Goal: Answer question/provide support

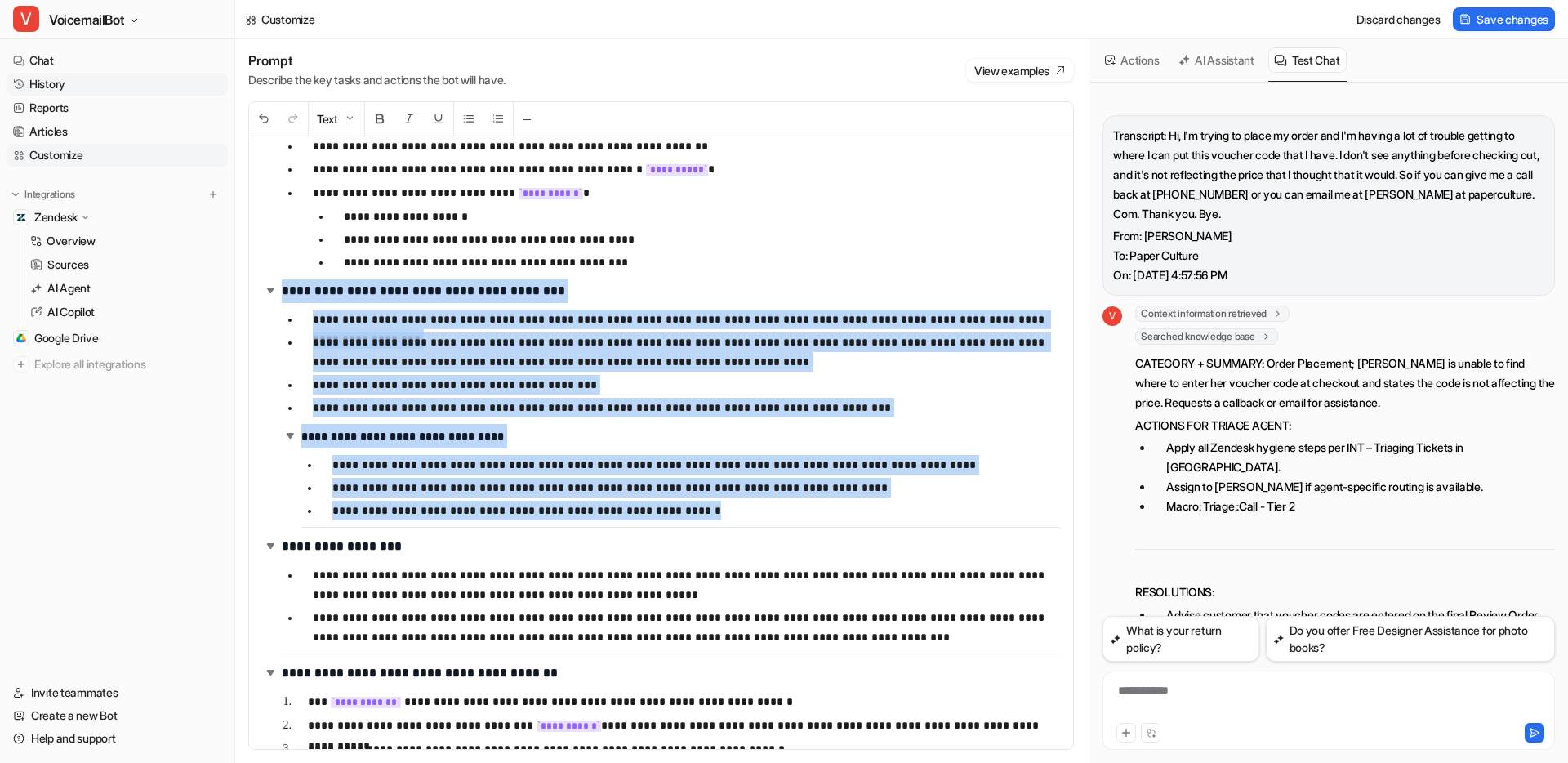
click at [63, 84] on link "History" at bounding box center [117, 84] width 221 height 23
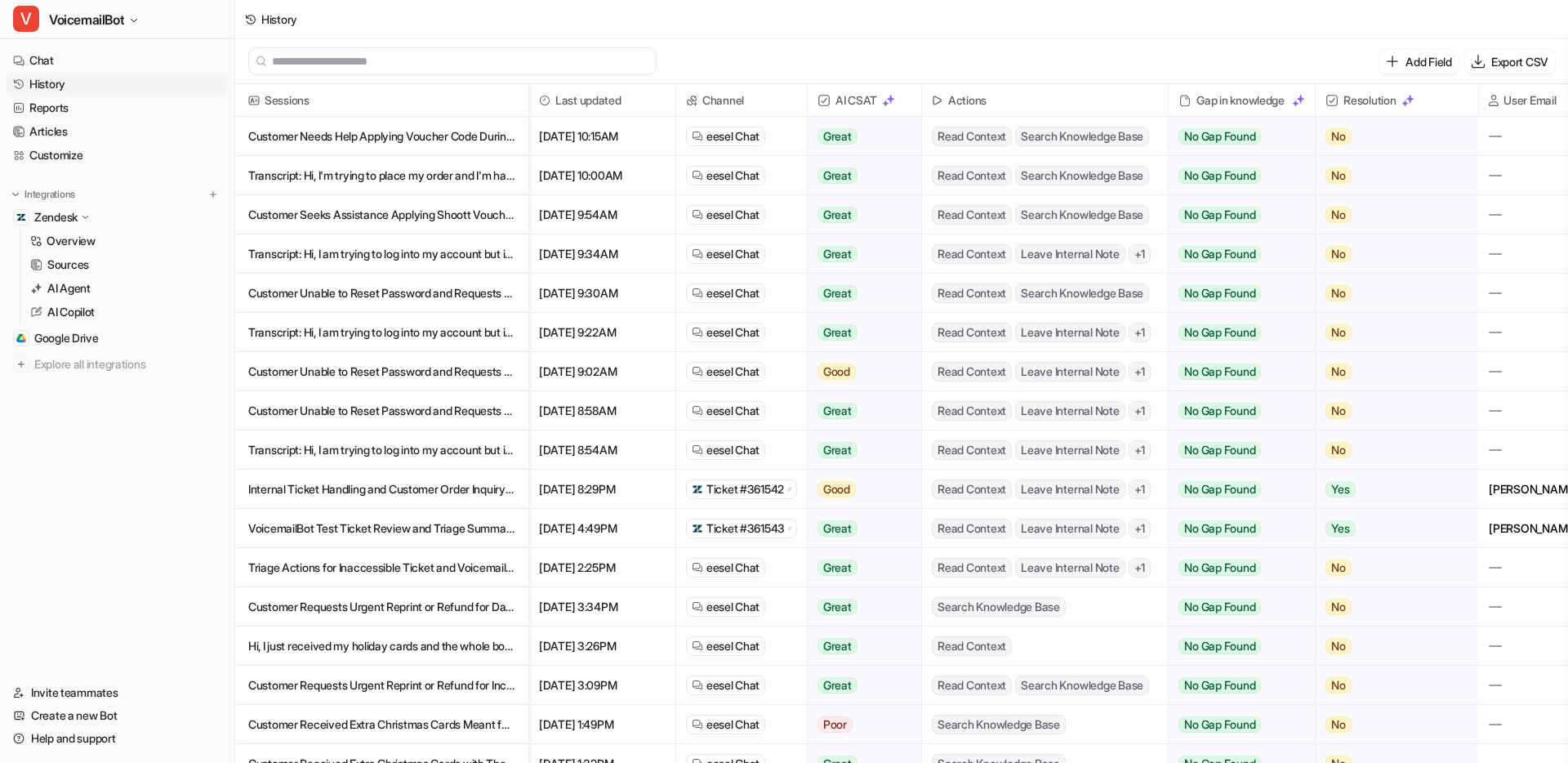
click at [440, 140] on p "Customer Needs Help Applying Voucher Code During Checkout" at bounding box center [382, 136] width 267 height 40
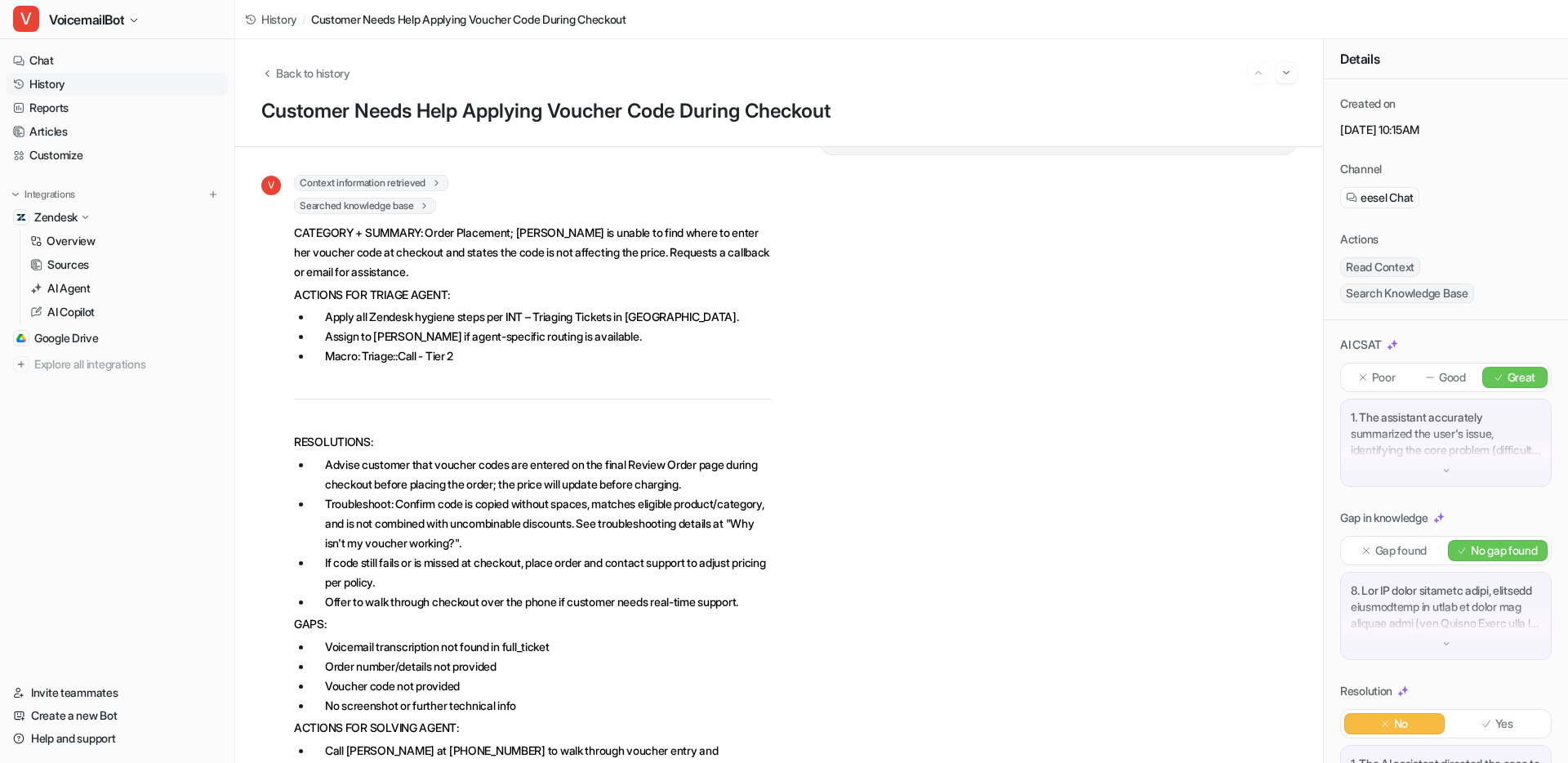
scroll to position [212, 0]
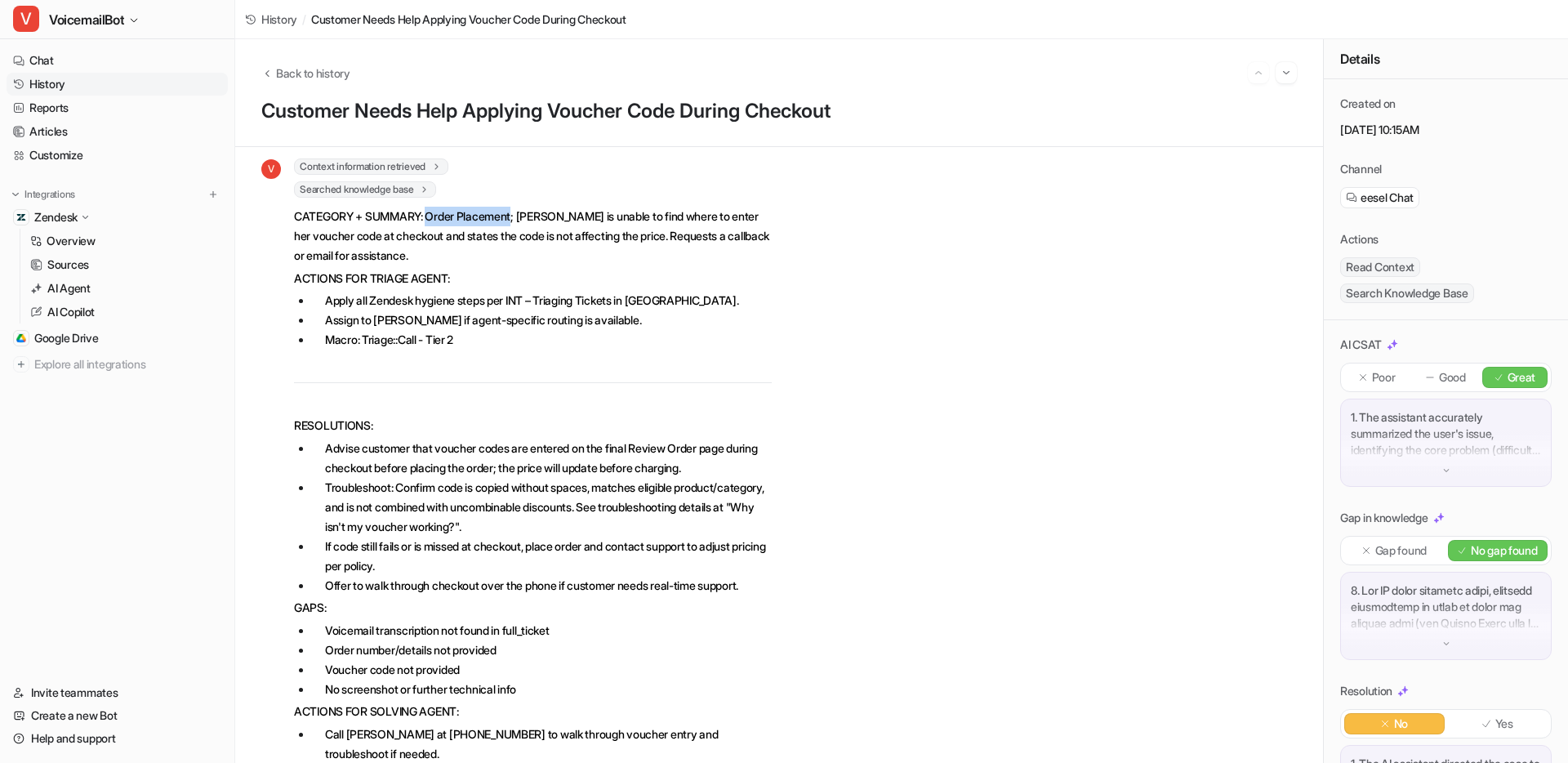
drag, startPoint x: 431, startPoint y: 218, endPoint x: 519, endPoint y: 220, distance: 88.0
click at [519, 220] on p "CATEGORY + SUMMARY: Order Placement; [PERSON_NAME] is unable to find where to e…" at bounding box center [533, 235] width 478 height 59
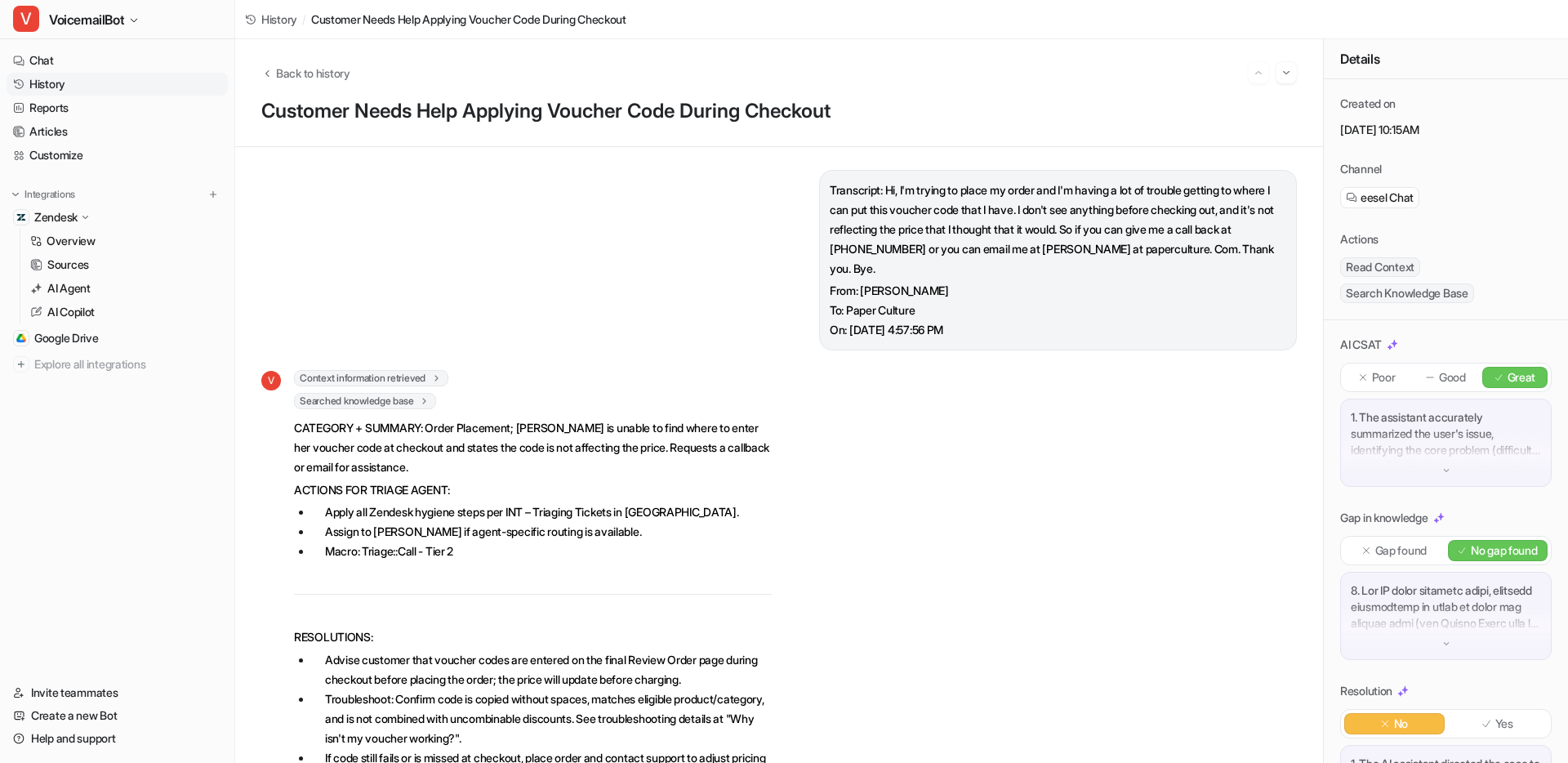
click at [539, 486] on p "ACTIONS FOR TRIAGE AGENT:" at bounding box center [533, 490] width 478 height 19
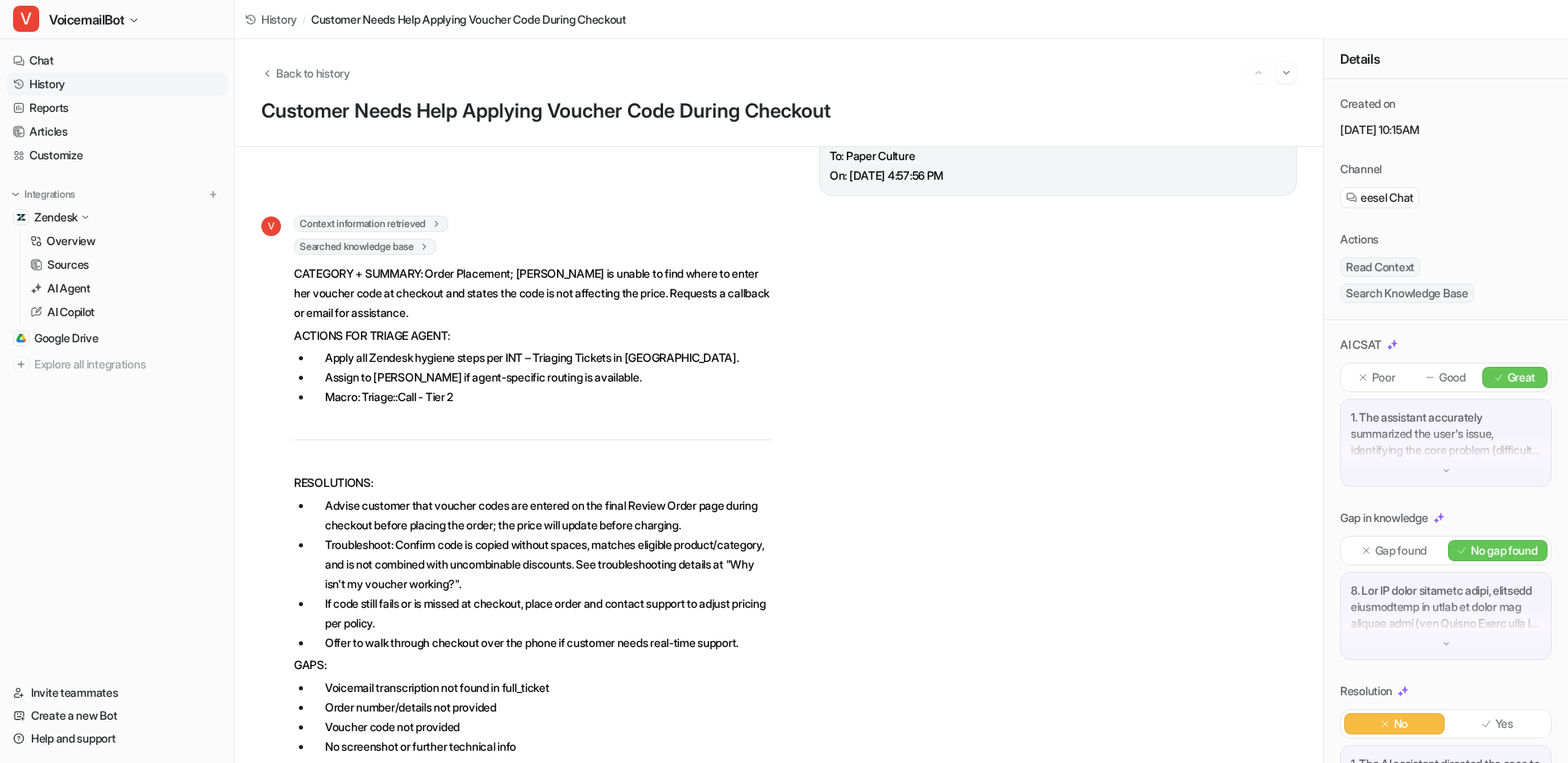
scroll to position [159, 0]
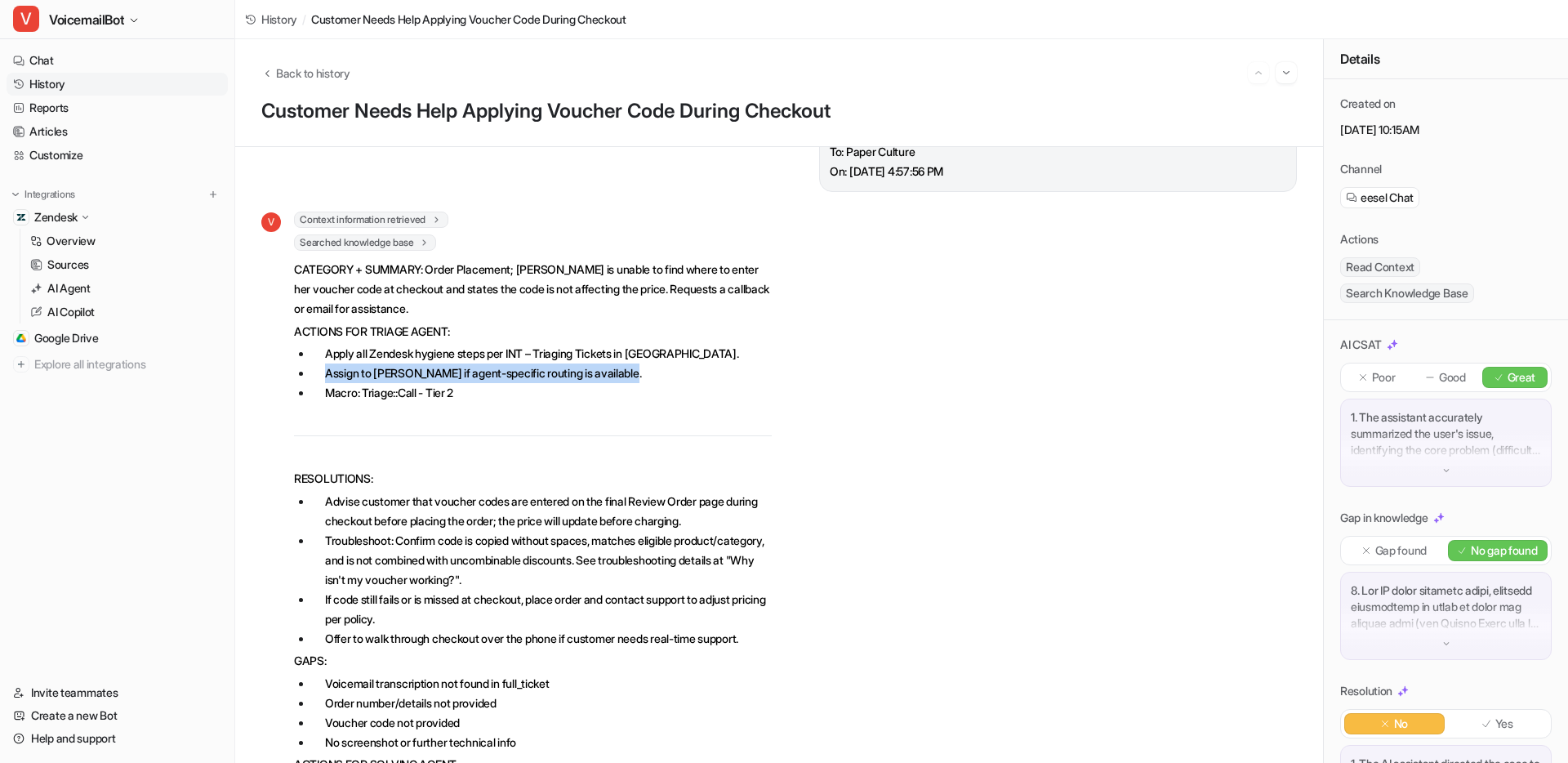
drag, startPoint x: 651, startPoint y: 375, endPoint x: 325, endPoint y: 374, distance: 326.0
click at [325, 374] on li "Assign to [PERSON_NAME] if agent-specific routing is available." at bounding box center [542, 373] width 460 height 19
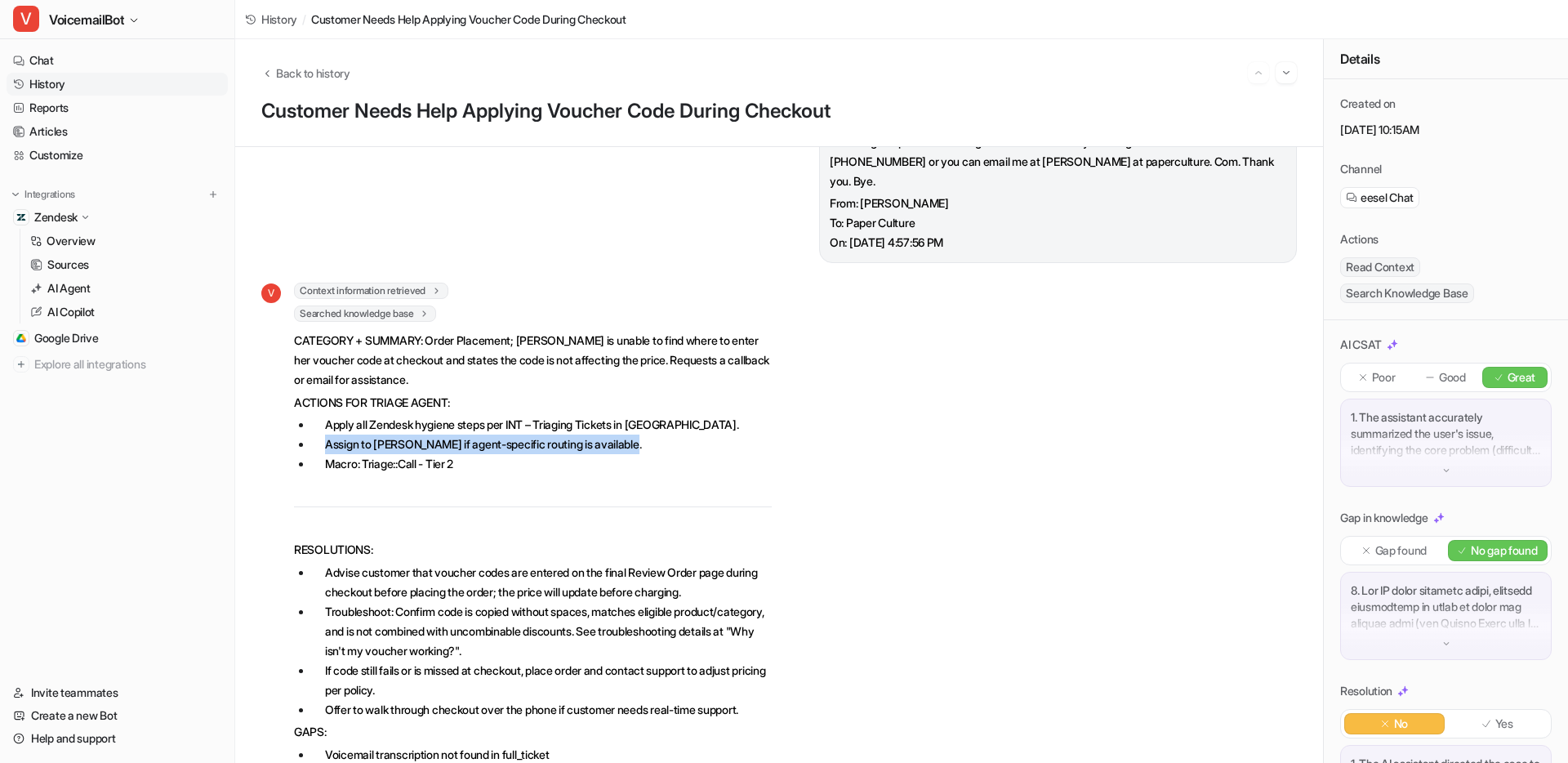
scroll to position [74, 0]
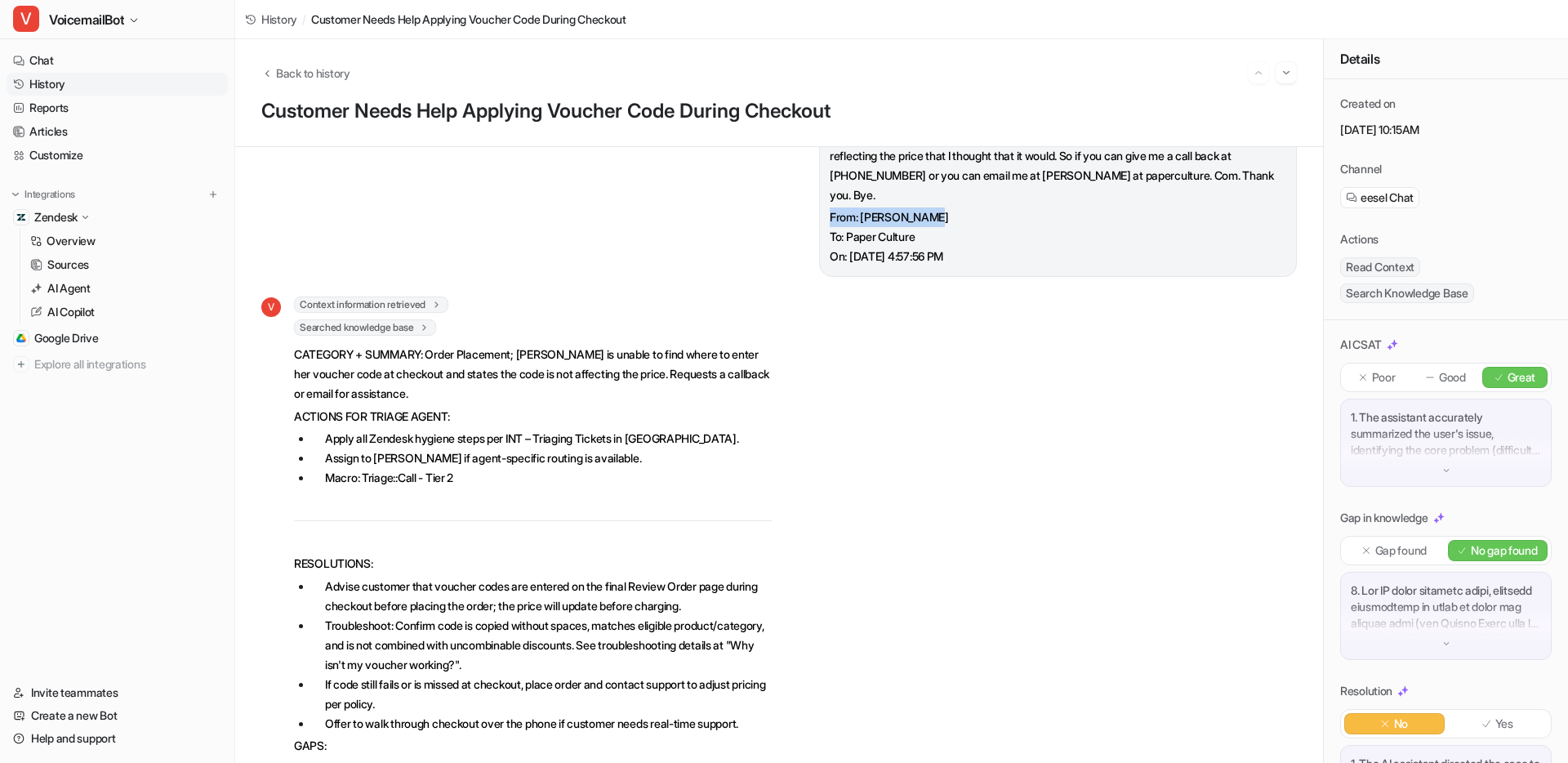
drag, startPoint x: 940, startPoint y: 216, endPoint x: 796, endPoint y: 219, distance: 144.0
click at [796, 219] on div "Transcript: Hi, I'm trying to place my order and I'm having a lot of trouble ge…" at bounding box center [779, 187] width 1035 height 181
click at [483, 396] on p "CATEGORY + SUMMARY: Order Placement; [PERSON_NAME] is unable to find where to e…" at bounding box center [533, 374] width 478 height 59
drag, startPoint x: 325, startPoint y: 464, endPoint x: 666, endPoint y: 451, distance: 341.2
click at [666, 451] on li "Assign to [PERSON_NAME] if agent-specific routing is available." at bounding box center [542, 458] width 460 height 19
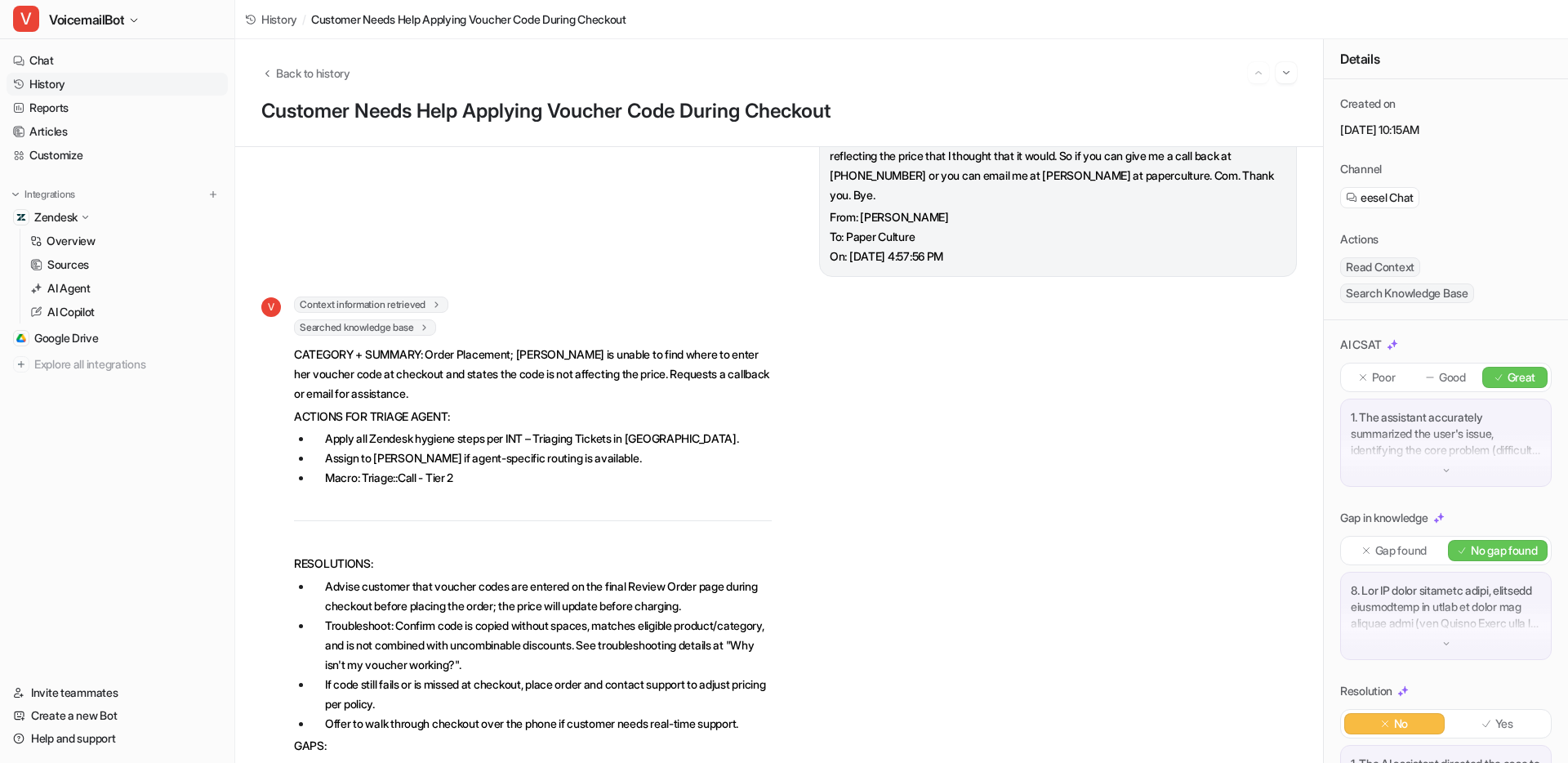
click at [468, 475] on li "Macro: Triage::Call - Tier 2" at bounding box center [542, 478] width 460 height 19
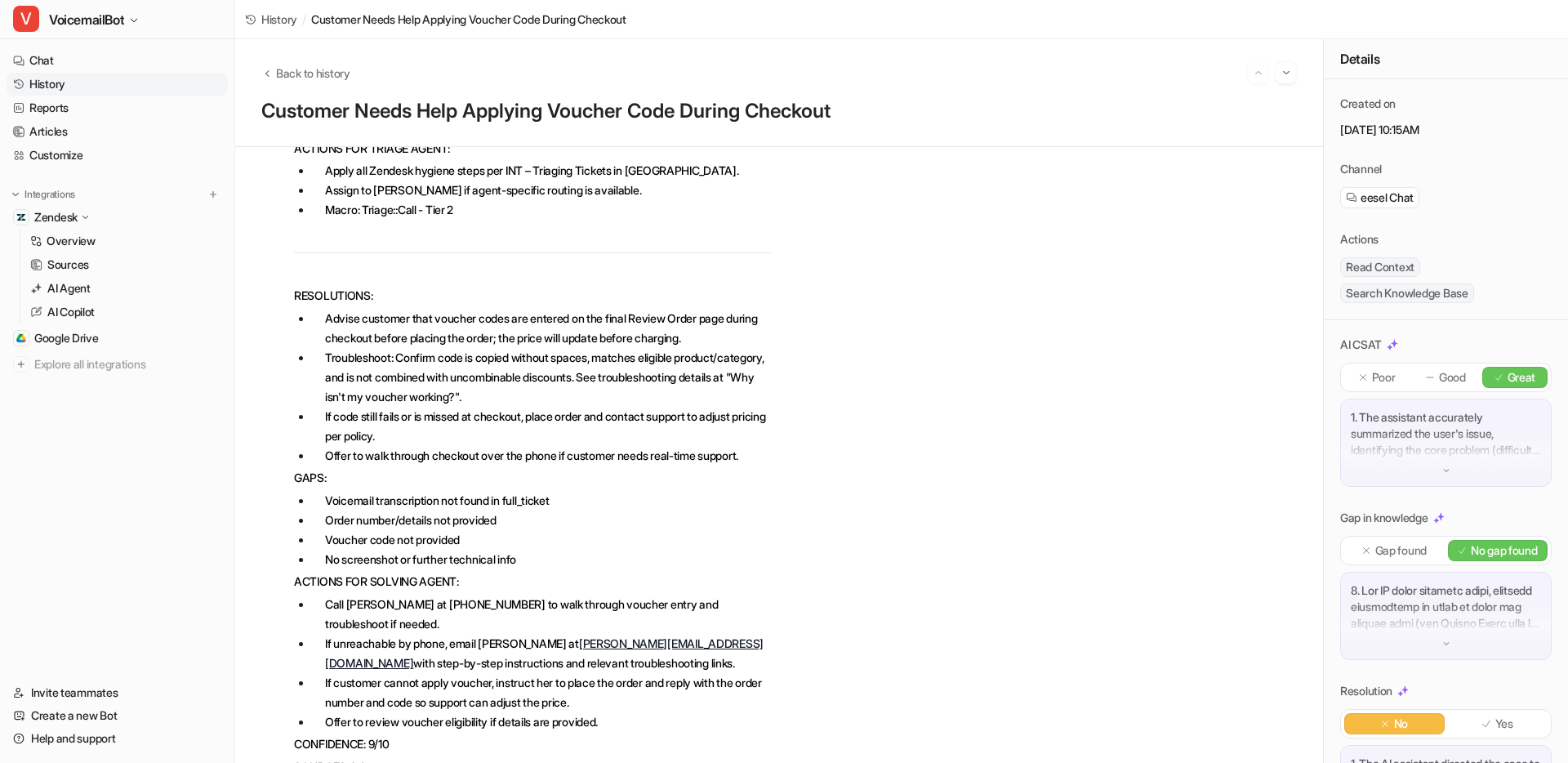
scroll to position [377, 0]
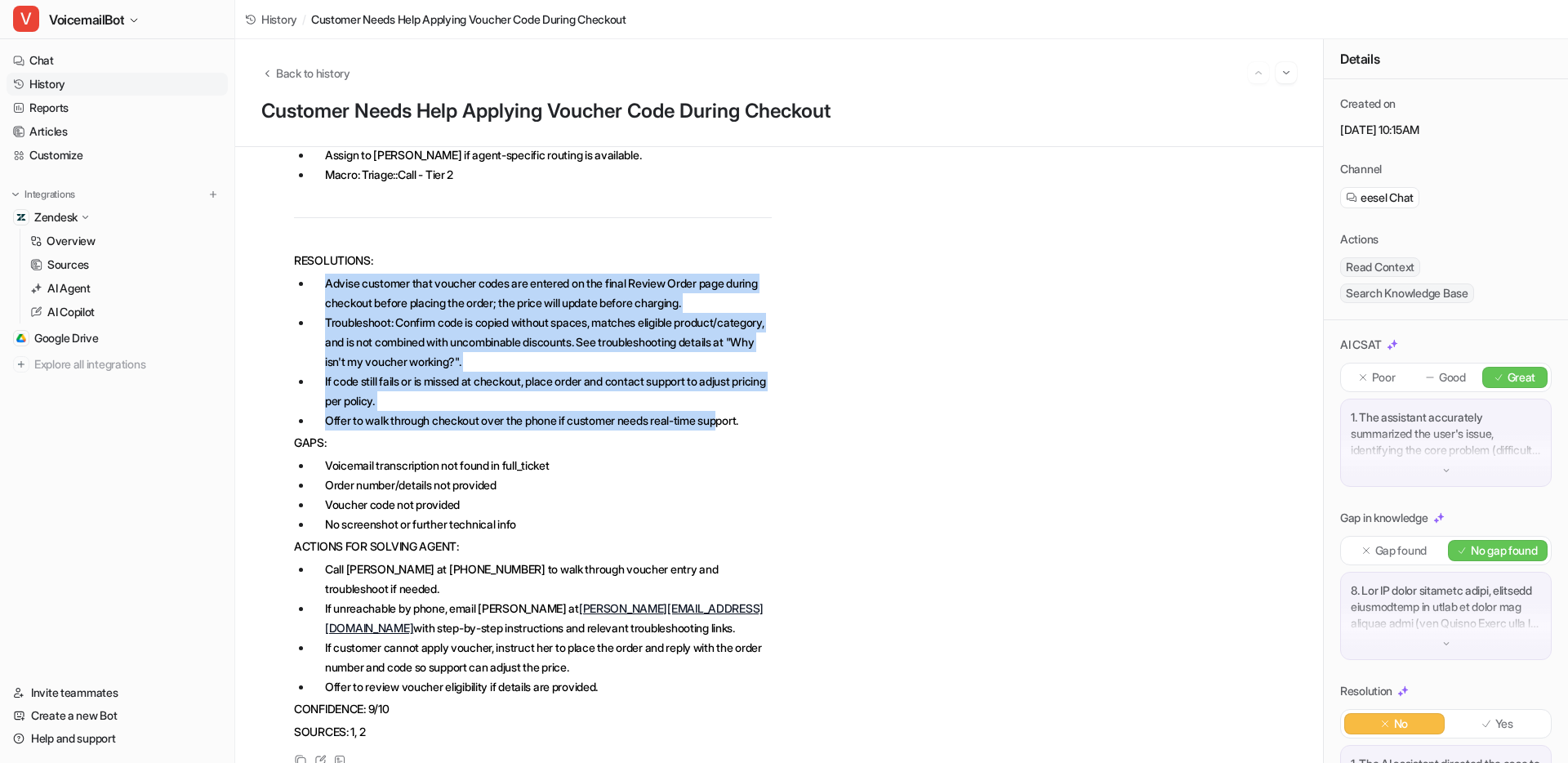
drag, startPoint x: 329, startPoint y: 285, endPoint x: 738, endPoint y: 422, distance: 431.3
click at [738, 422] on ul "Advise customer that voucher codes are entered on the final Review Order page d…" at bounding box center [533, 352] width 478 height 157
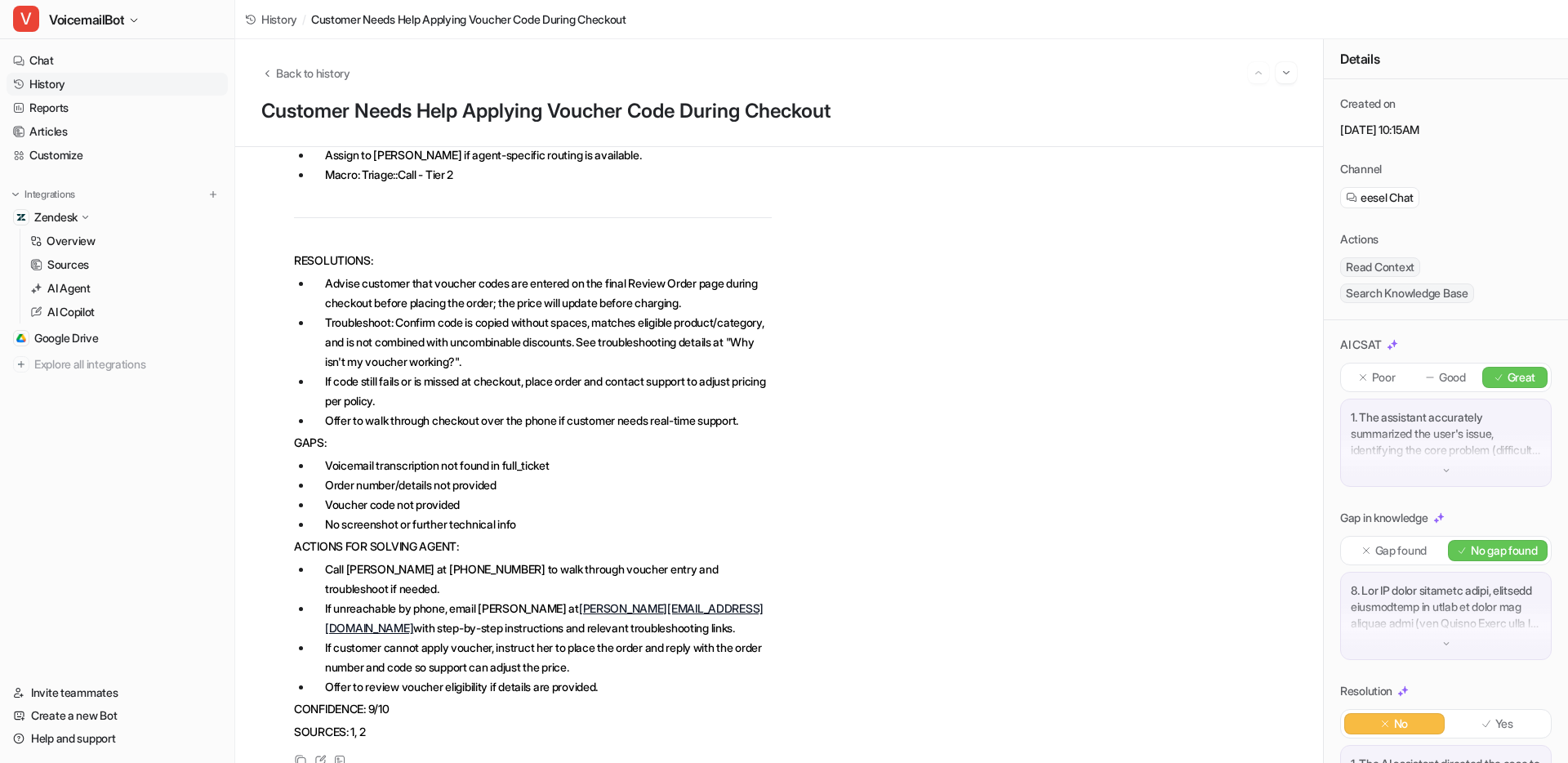
click at [771, 430] on span "CATEGORY + SUMMARY: Order Placement; [PERSON_NAME] is unable to find where to e…" at bounding box center [533, 392] width 478 height 706
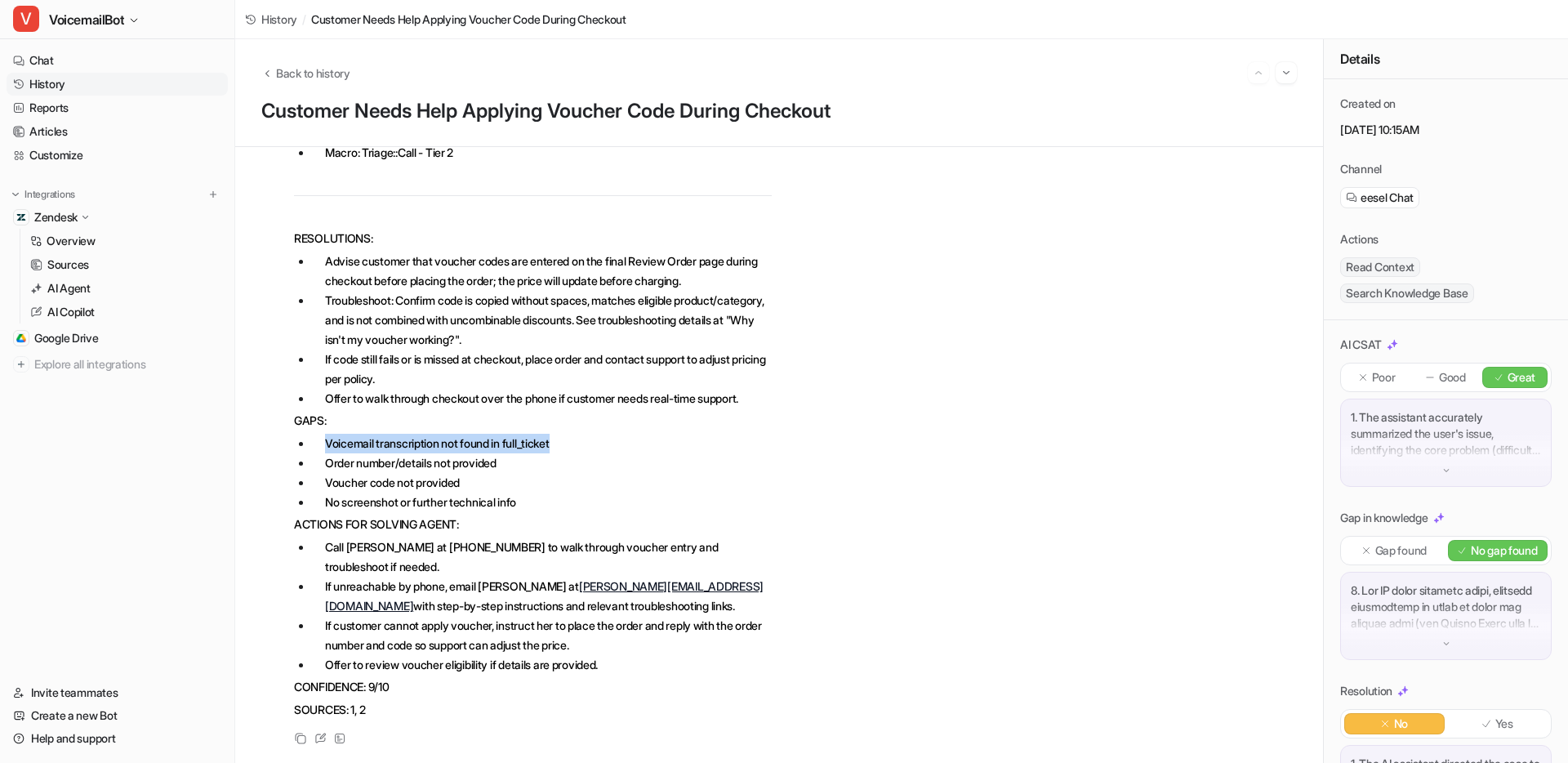
drag, startPoint x: 572, startPoint y: 443, endPoint x: 299, endPoint y: 437, distance: 273.1
click at [312, 437] on li "Voicemail transcription not found in full_ticket" at bounding box center [542, 443] width 460 height 19
click at [575, 442] on li "Voicemail transcription not found in full_ticket" at bounding box center [542, 443] width 460 height 19
drag, startPoint x: 575, startPoint y: 442, endPoint x: 314, endPoint y: 435, distance: 261.1
click at [314, 435] on li "Voicemail transcription not found in full_ticket" at bounding box center [542, 443] width 460 height 19
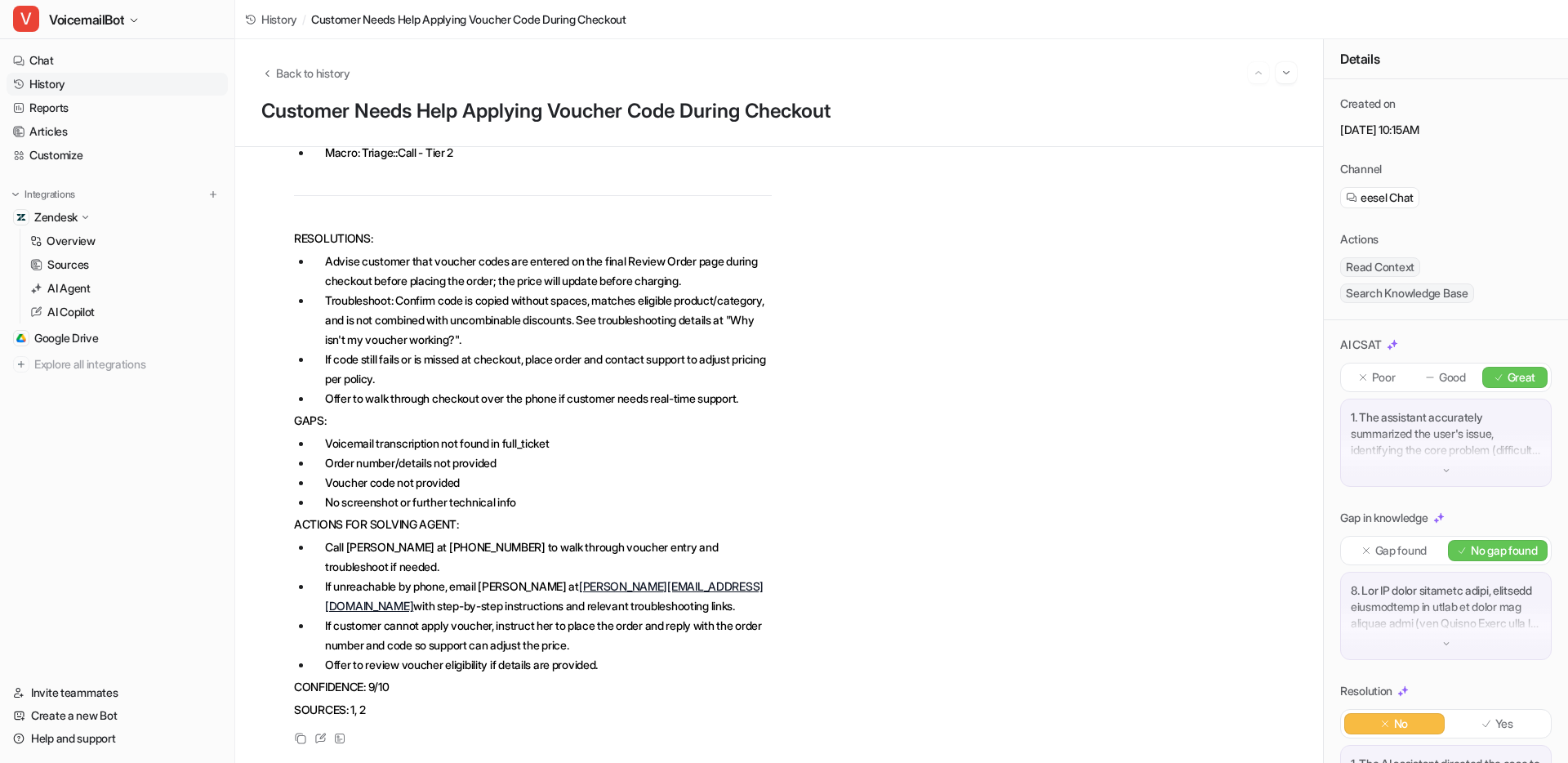
click at [515, 464] on li "Order number/details not provided" at bounding box center [542, 464] width 460 height 19
drag, startPoint x: 503, startPoint y: 463, endPoint x: 371, endPoint y: 462, distance: 132.0
click at [369, 462] on li "Order number/details not provided" at bounding box center [542, 464] width 460 height 19
click at [533, 474] on li "Voucher code not provided" at bounding box center [542, 483] width 460 height 19
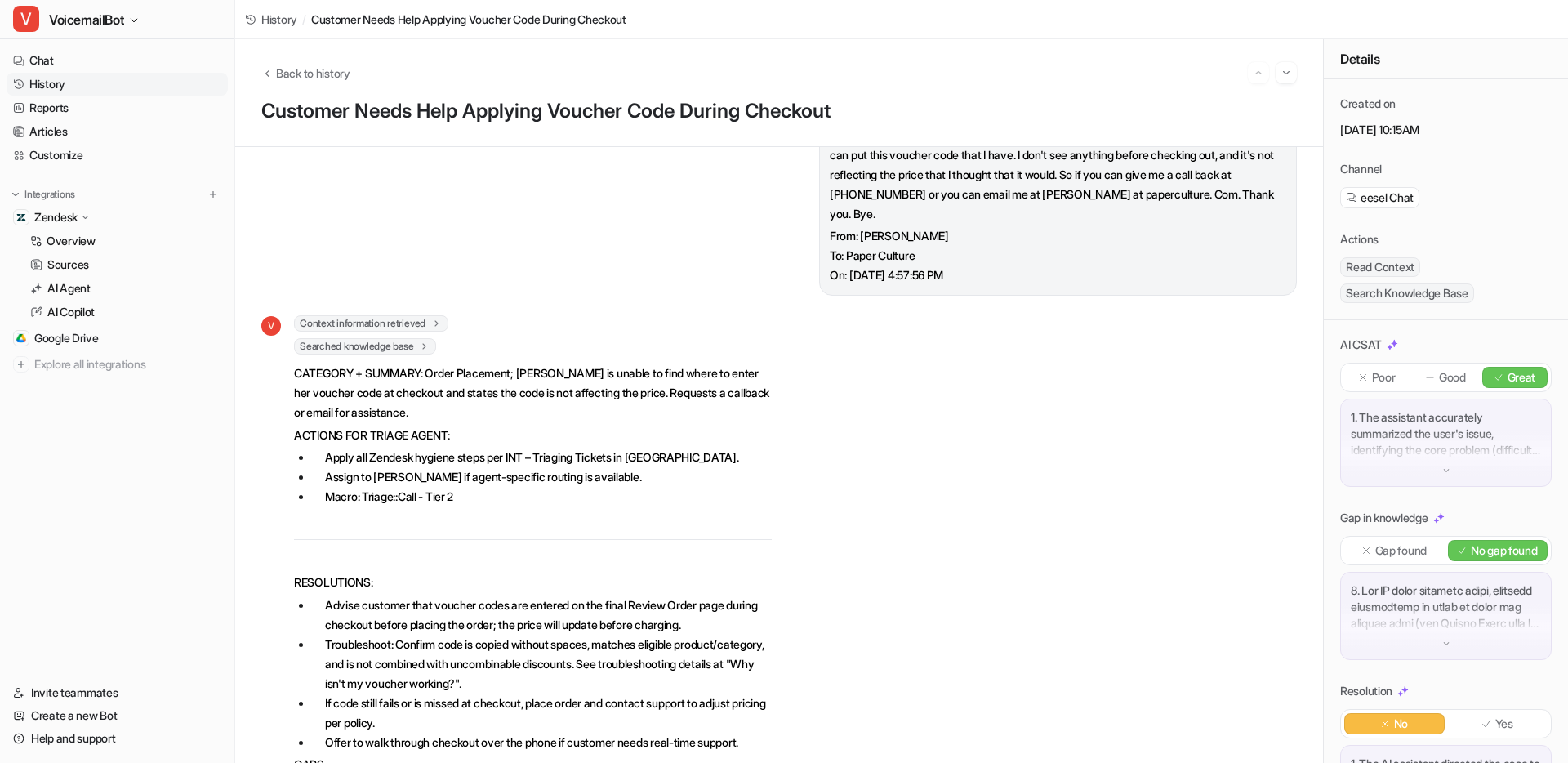
scroll to position [0, 0]
